Goal: Task Accomplishment & Management: Use online tool/utility

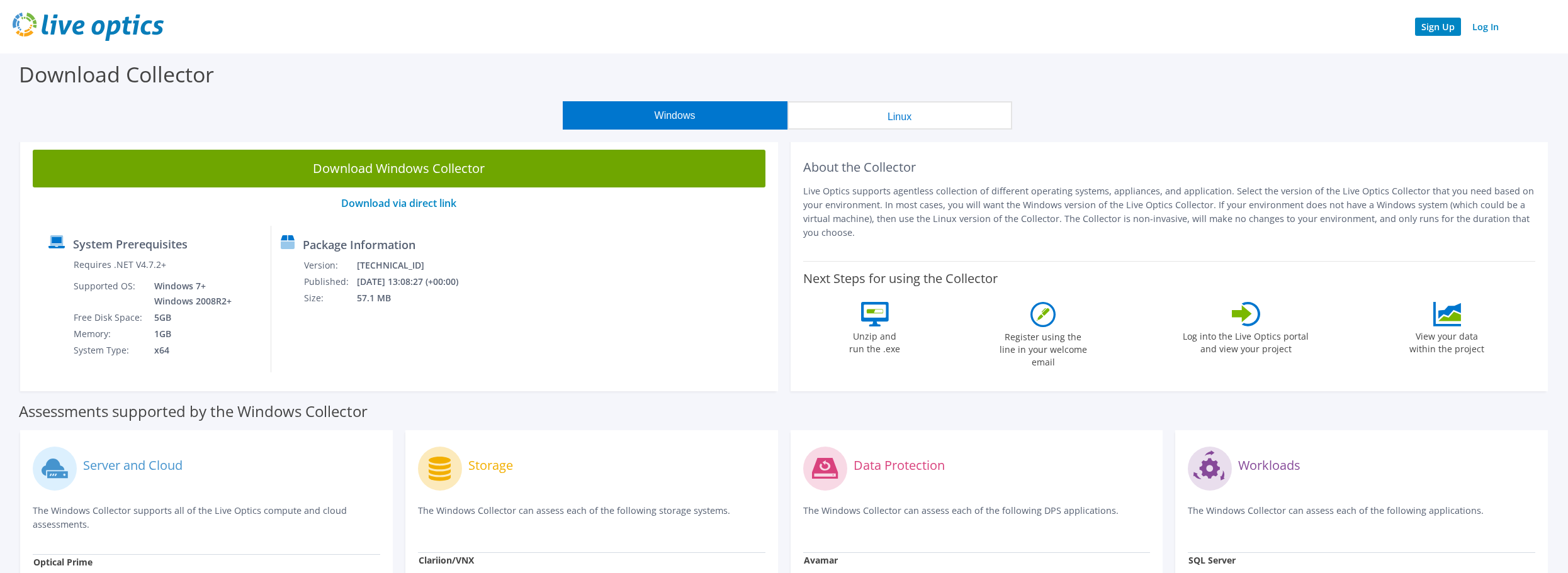
click at [1445, 28] on link "Sign Up" at bounding box center [1438, 27] width 46 height 18
click at [1494, 23] on link "Log In" at bounding box center [1486, 27] width 39 height 18
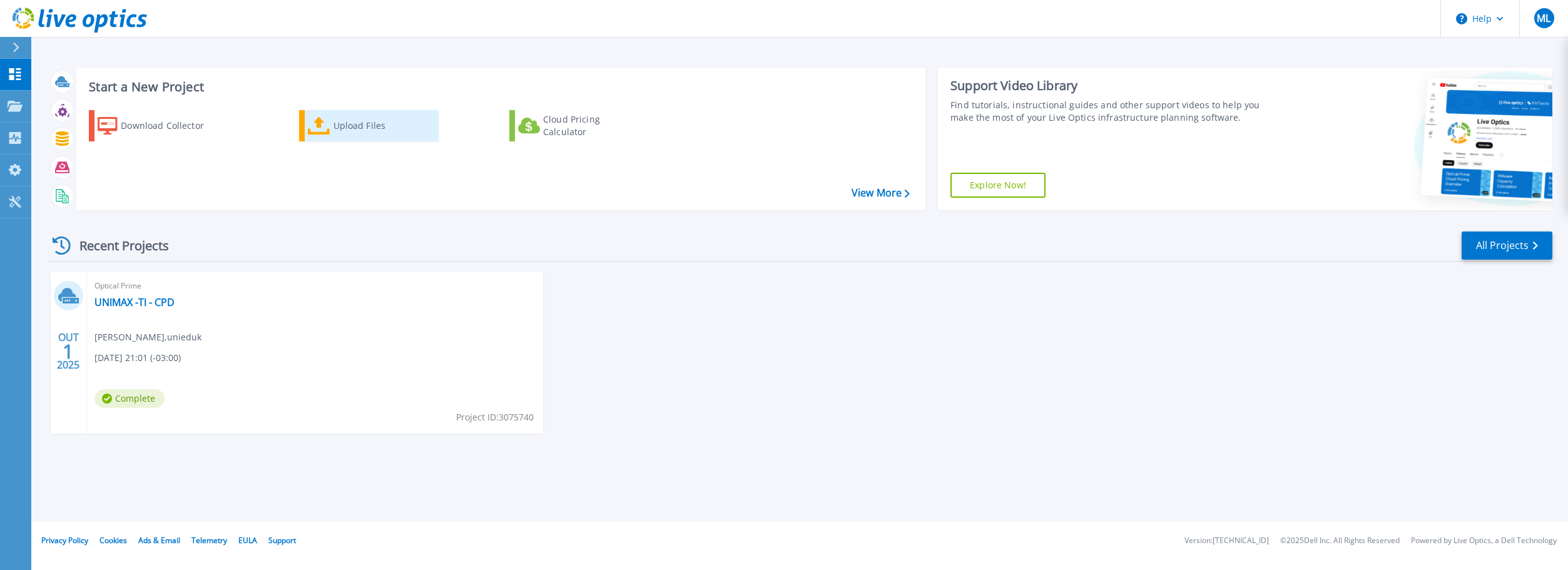
click at [361, 138] on div "Upload Files" at bounding box center [383, 125] width 100 height 25
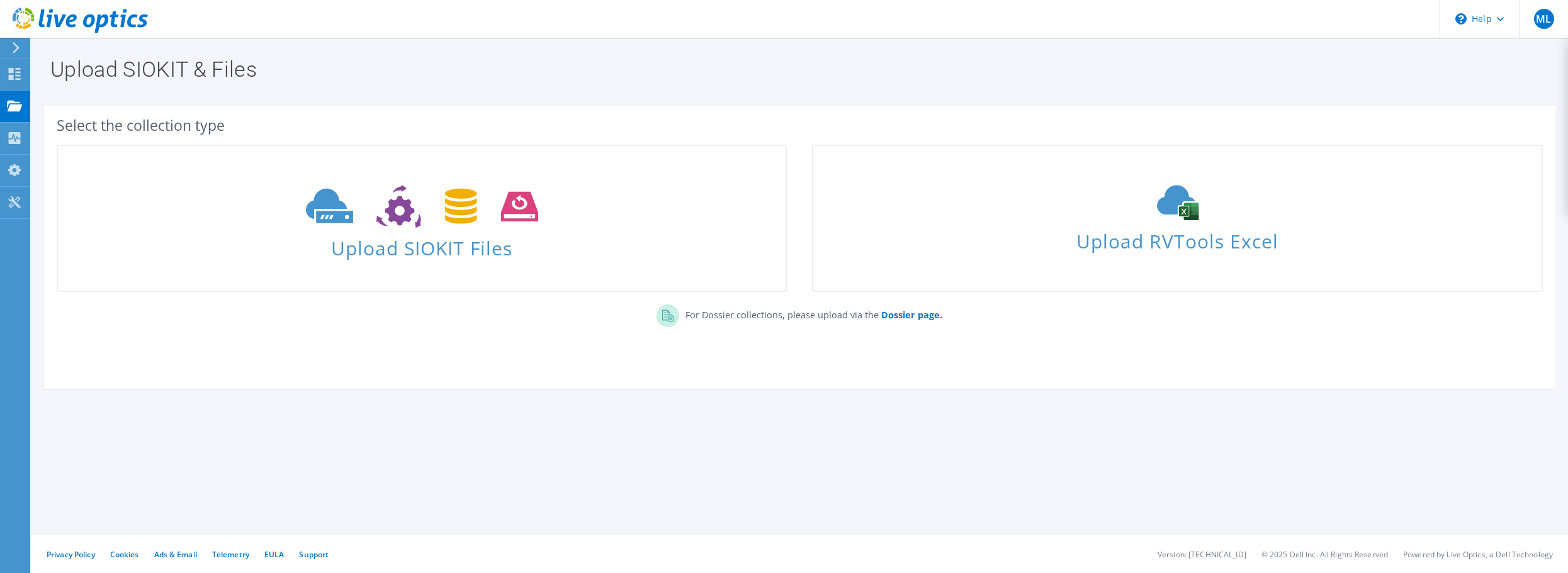
click at [1003, 441] on section "Upload SIOKIT & Files Select the collection type Upload SIOKIT Files" at bounding box center [799, 250] width 1537 height 426
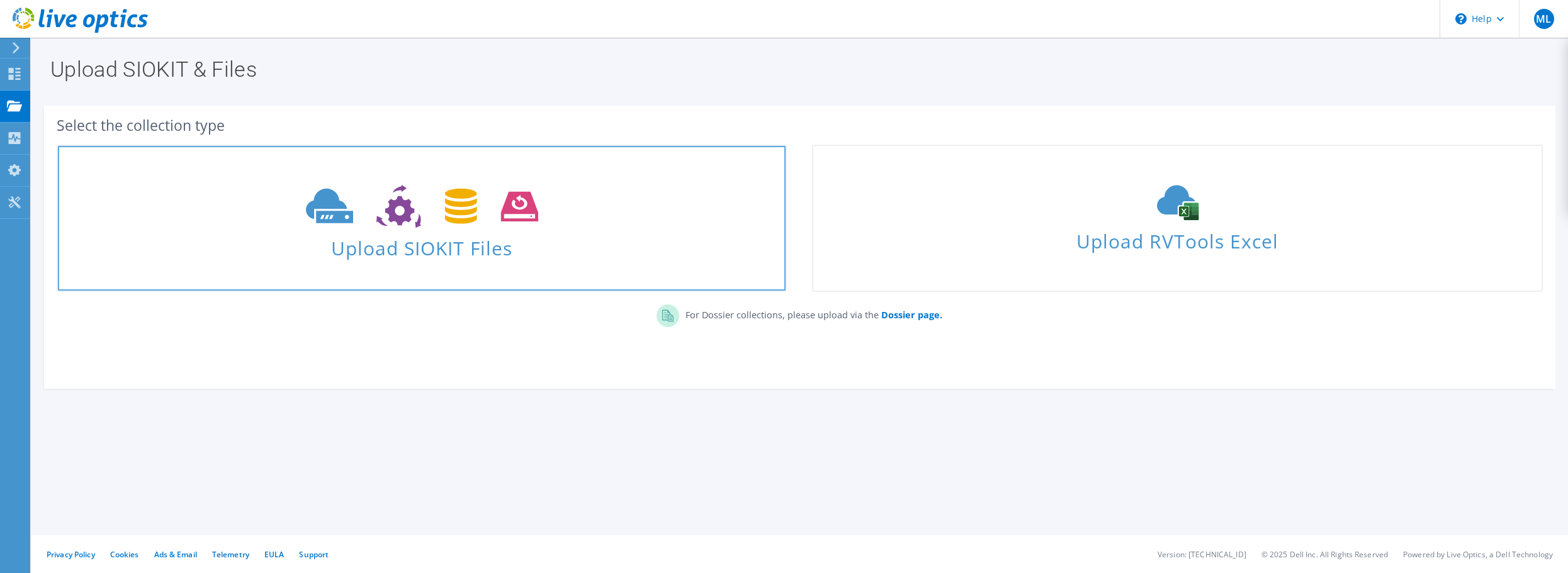
click at [492, 255] on span "Upload SIOKIT Files" at bounding box center [422, 244] width 728 height 27
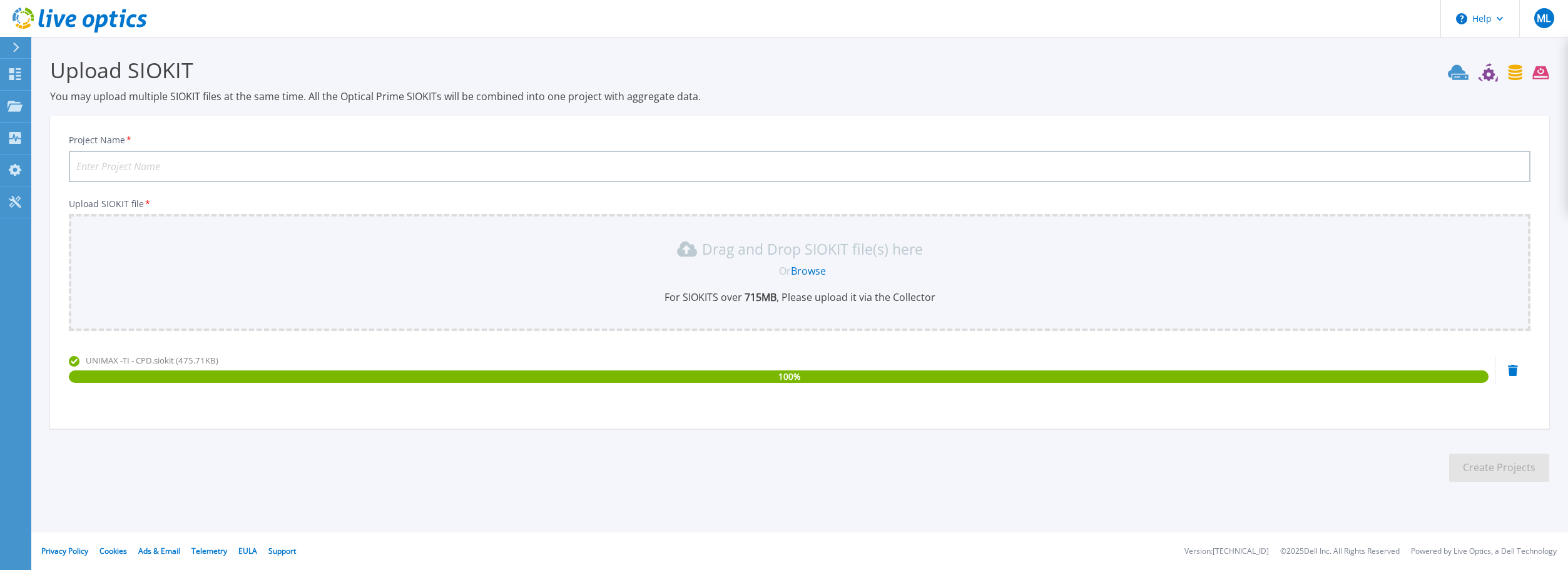
click at [456, 161] on input "Project Name *" at bounding box center [800, 166] width 1461 height 31
type input "UniMAX"
click at [1522, 461] on button "Create Projects" at bounding box center [1499, 467] width 100 height 28
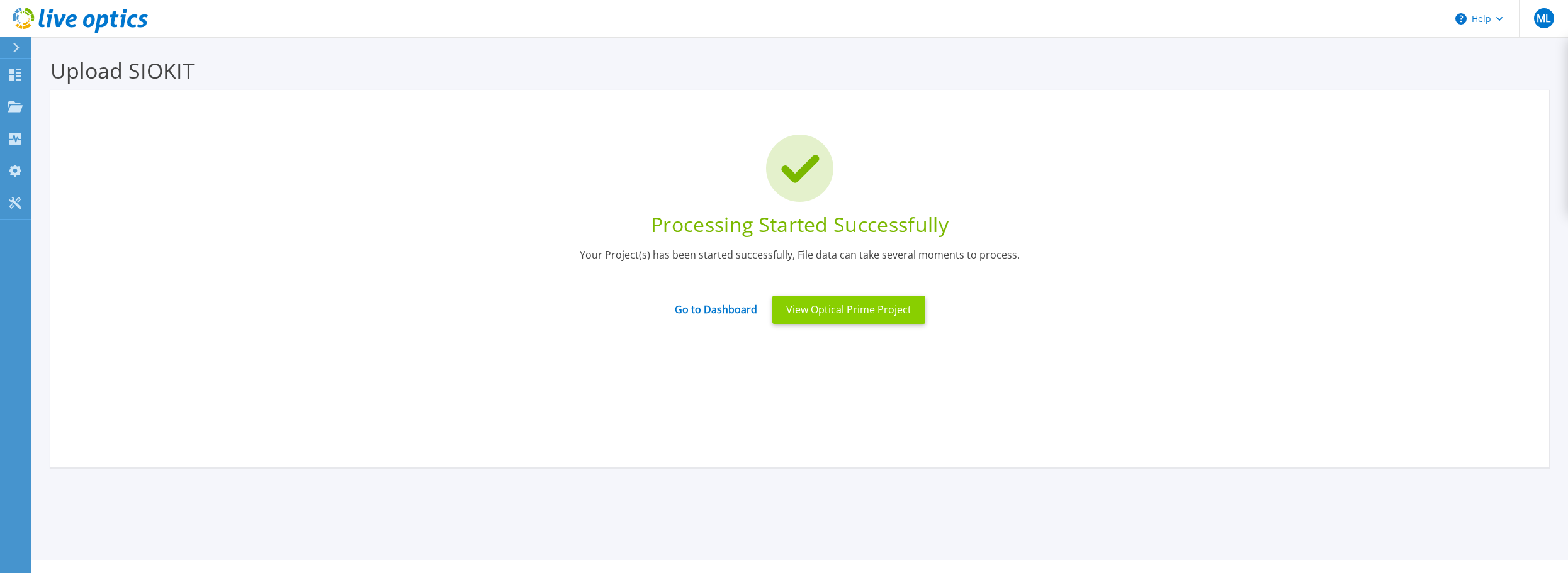
click at [823, 316] on button "View Optical Prime Project" at bounding box center [848, 309] width 153 height 29
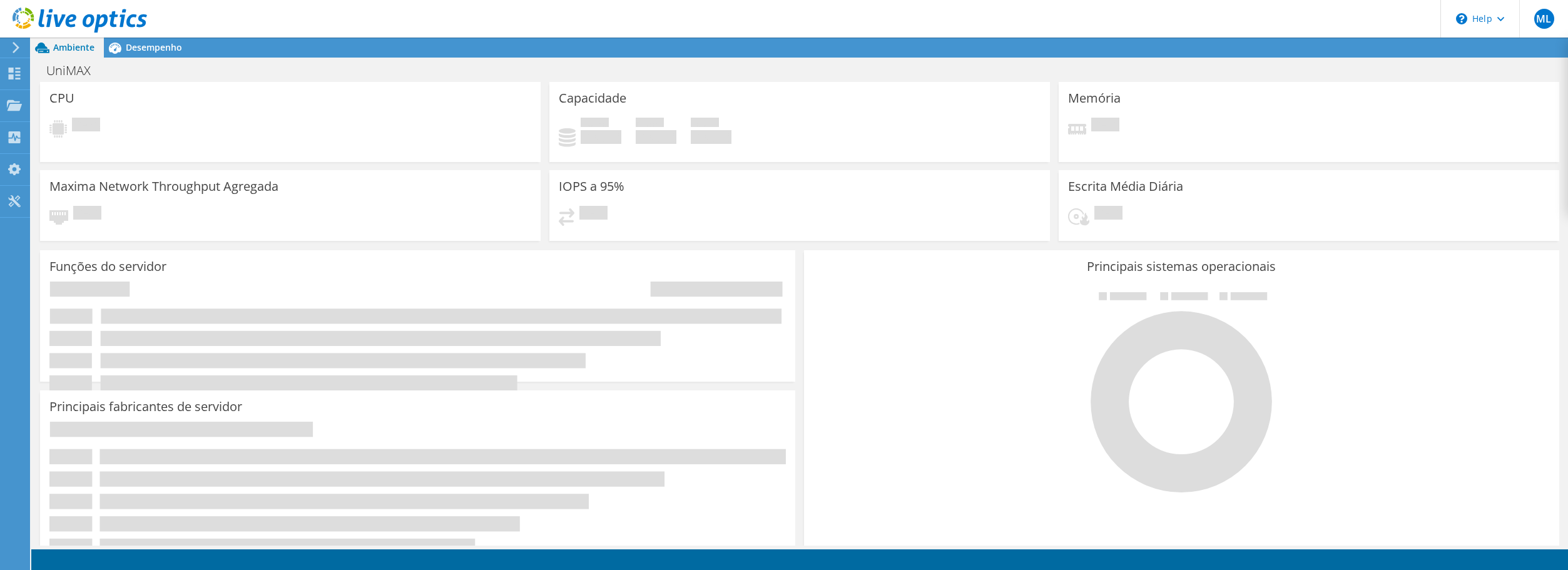
click at [886, 247] on div "Principais sistemas operacionais Windows Linux VMware" at bounding box center [1181, 400] width 764 height 309
click at [151, 45] on span "Desempenho" at bounding box center [154, 47] width 56 height 12
click at [880, 437] on div at bounding box center [1181, 391] width 736 height 211
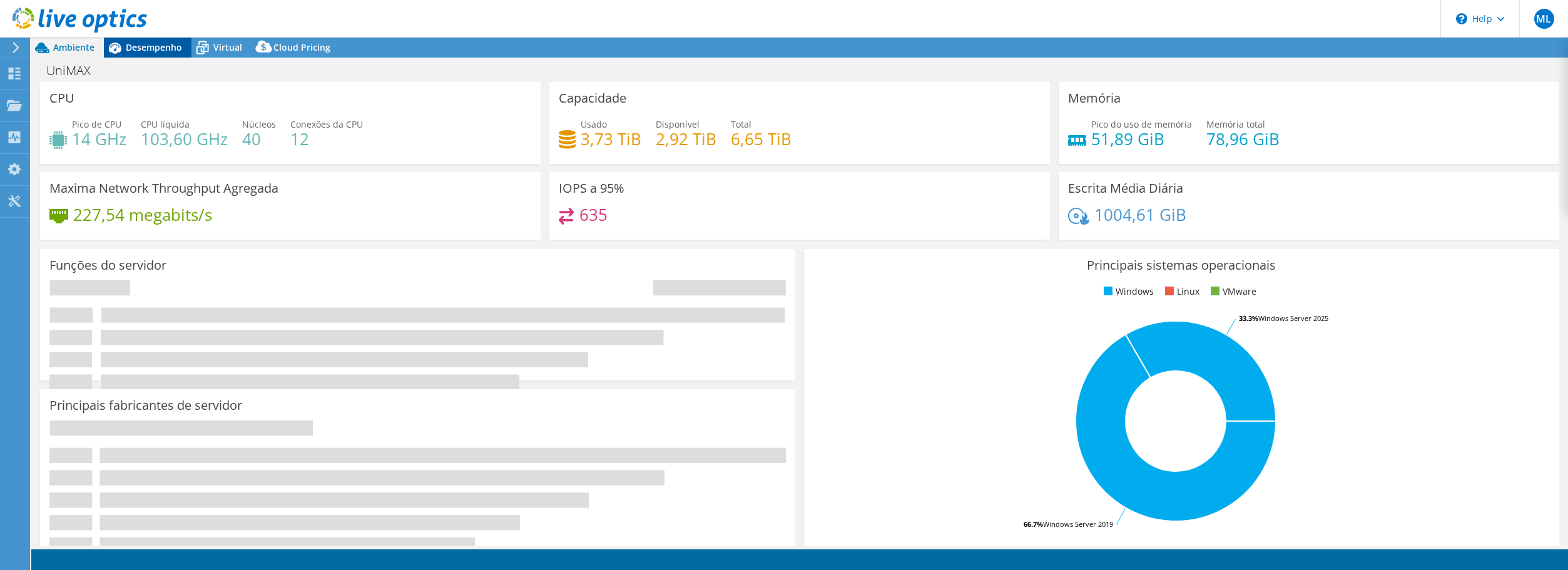
select select "USD"
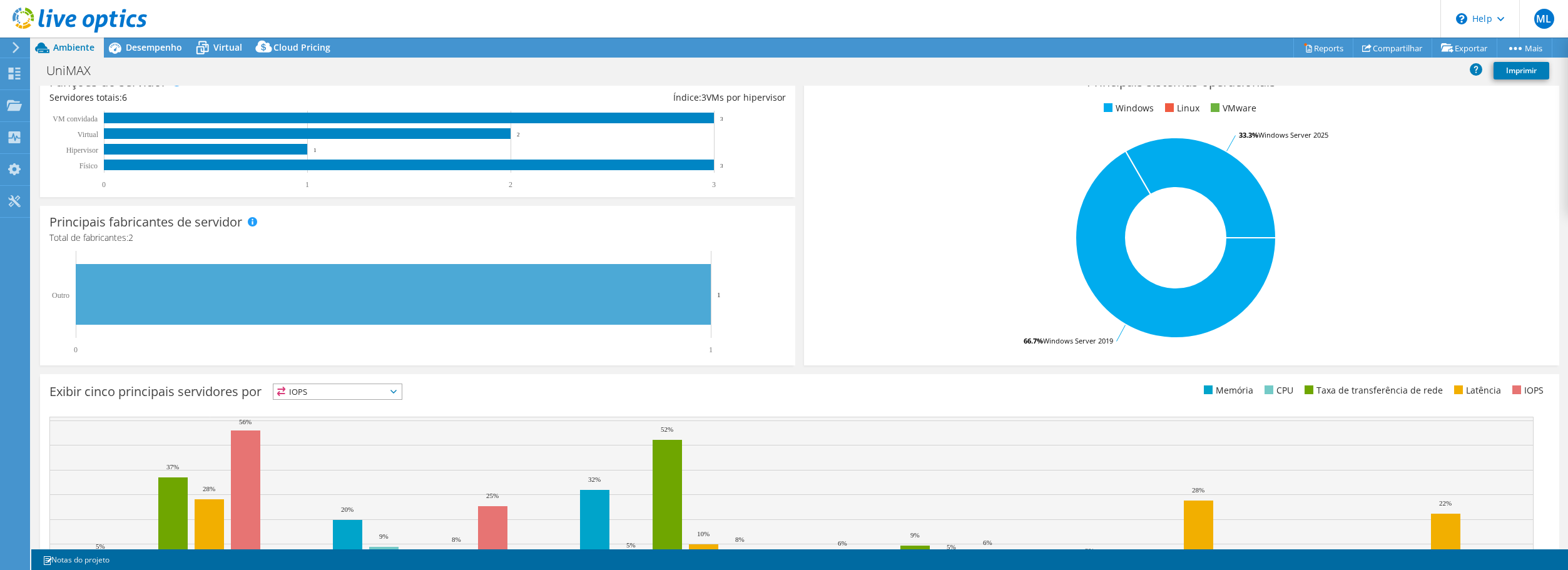
scroll to position [265, 0]
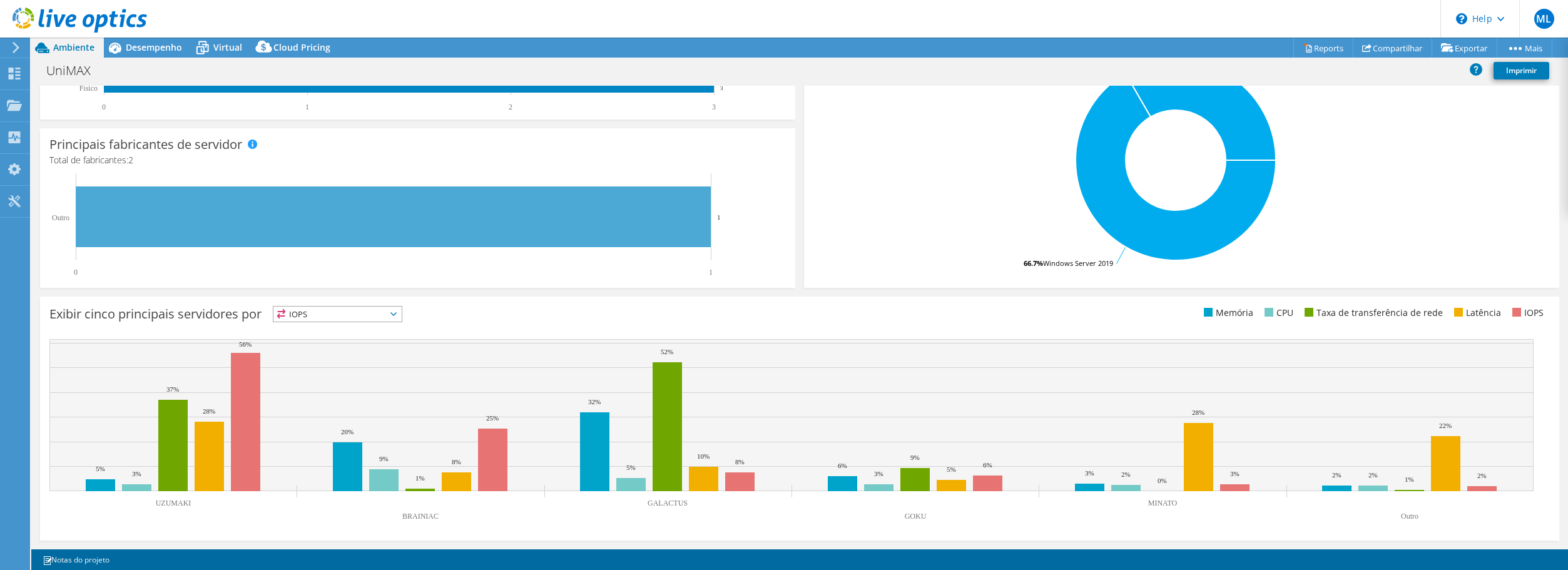
click at [339, 315] on span "IOPS" at bounding box center [338, 314] width 129 height 15
click at [303, 352] on li "Memória" at bounding box center [338, 349] width 129 height 18
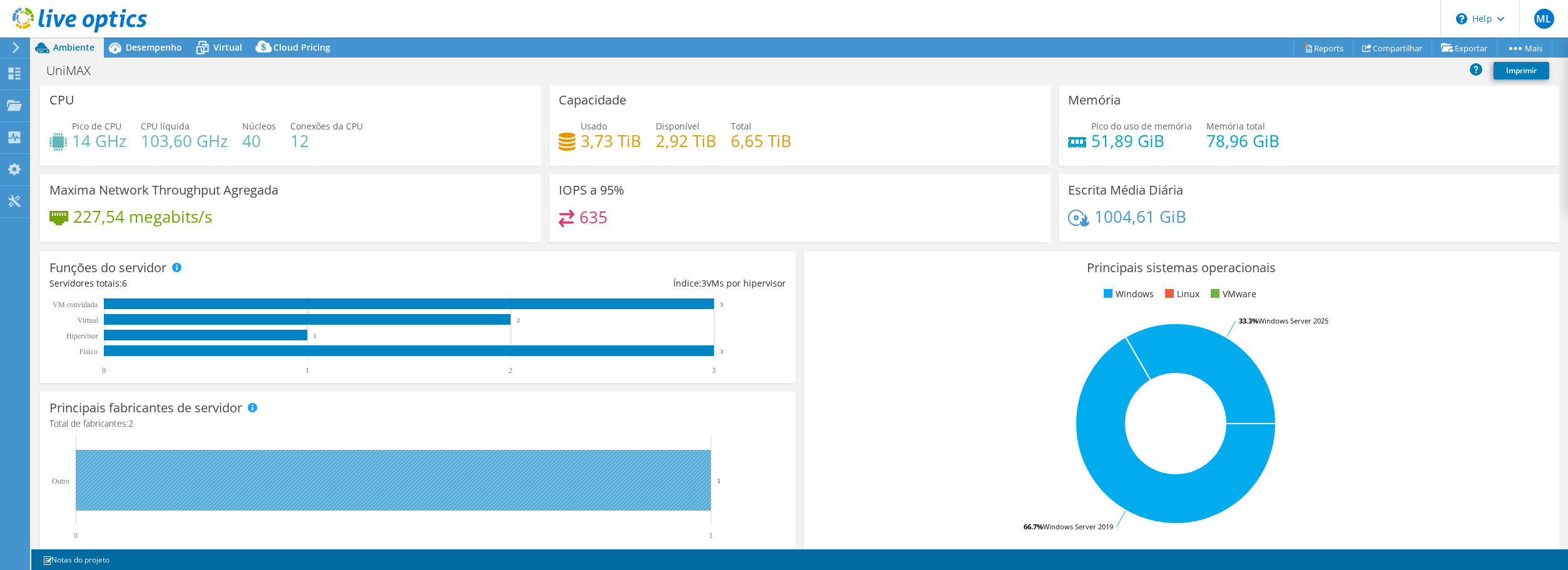
scroll to position [0, 0]
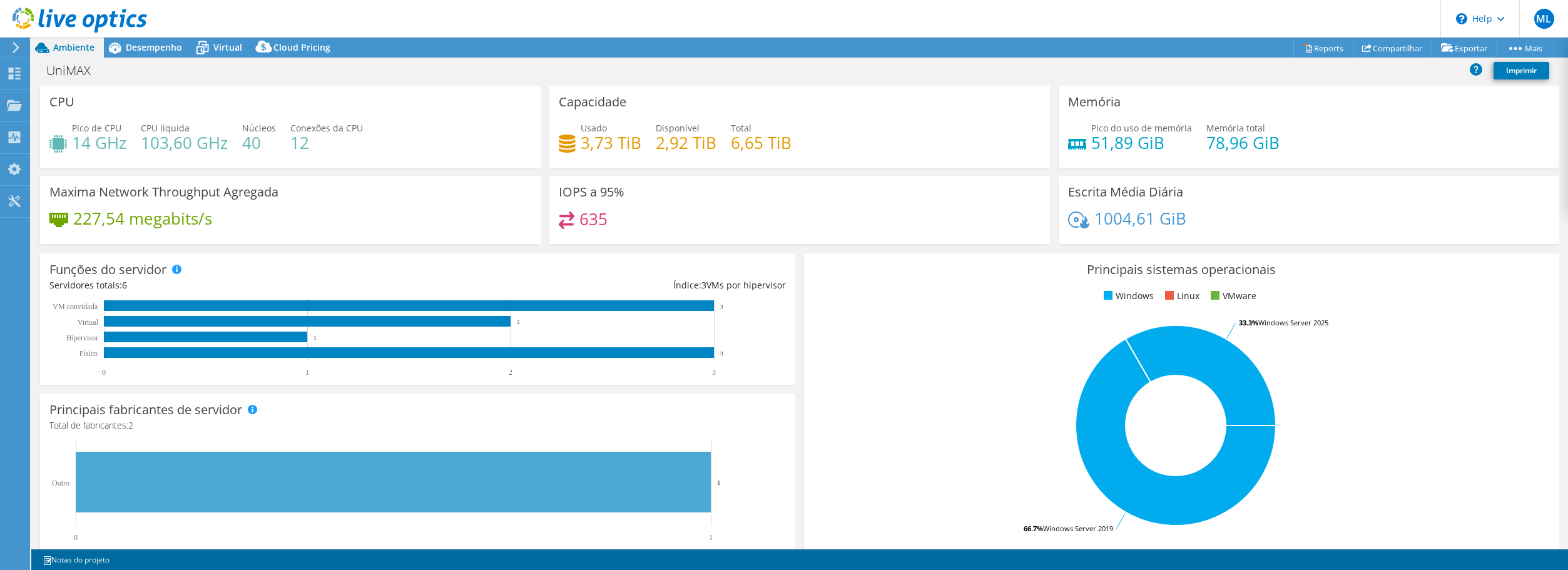
click at [792, 335] on div "Funções do servidor Servidores físicos representam servidores de metal nu que t…" at bounding box center [417, 319] width 764 height 140
